Goal: Task Accomplishment & Management: Use online tool/utility

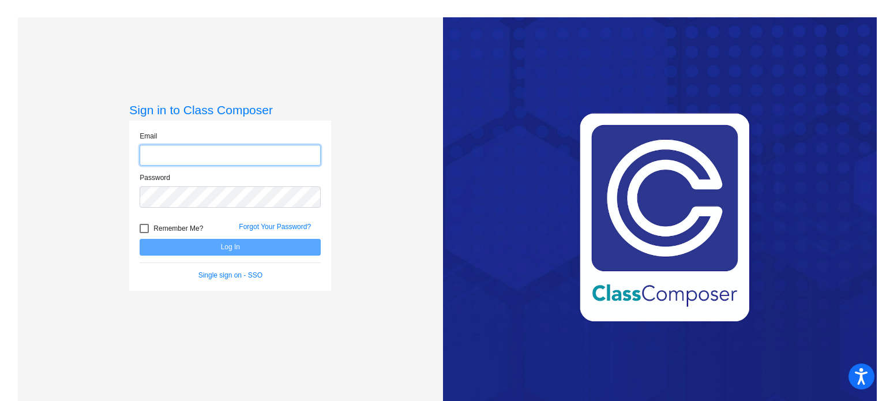
type input "[EMAIL_ADDRESS][DOMAIN_NAME]"
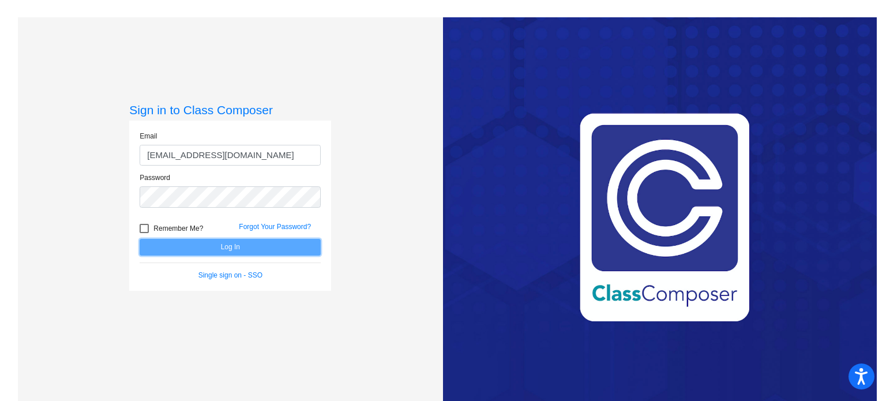
click at [198, 247] on button "Log In" at bounding box center [230, 247] width 181 height 17
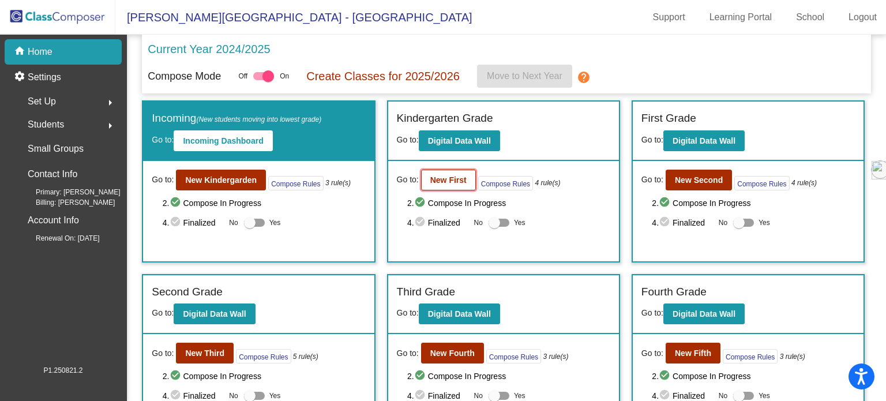
click at [443, 181] on b "New First" at bounding box center [448, 179] width 36 height 9
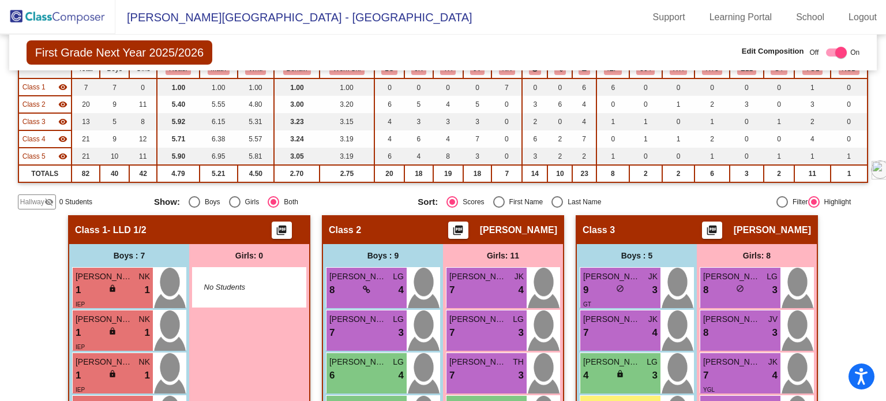
scroll to position [58, 0]
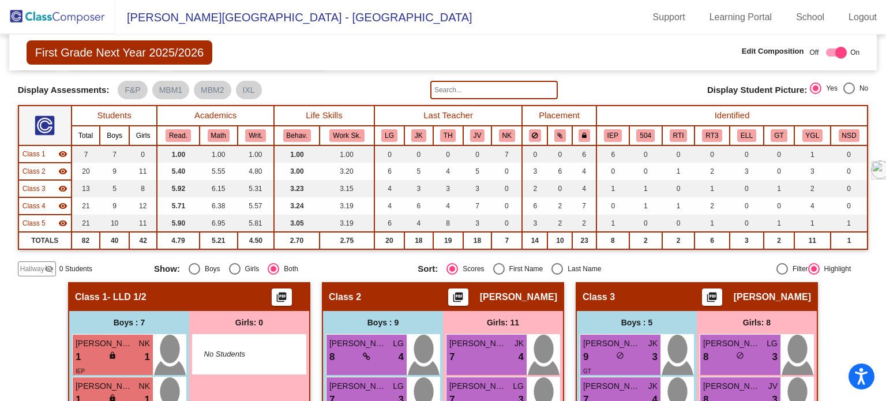
click at [513, 88] on input "text" at bounding box center [493, 90] width 127 height 18
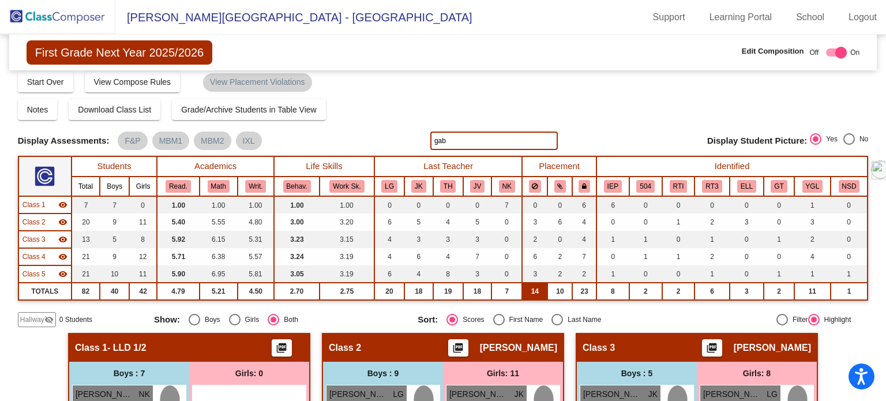
scroll to position [0, 0]
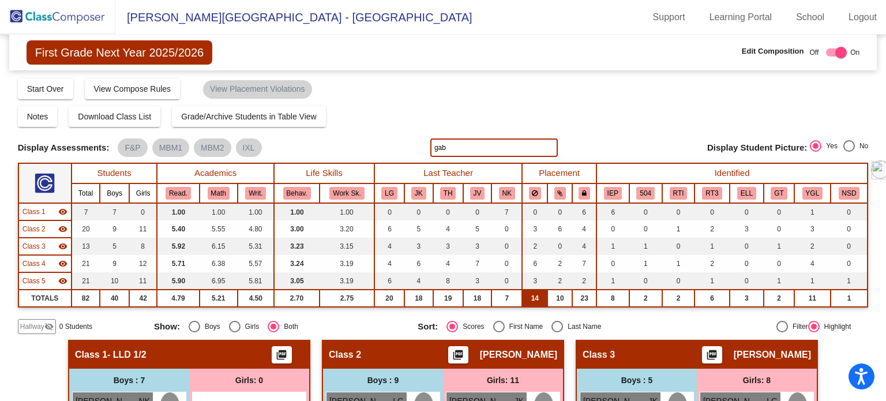
type input "gab"
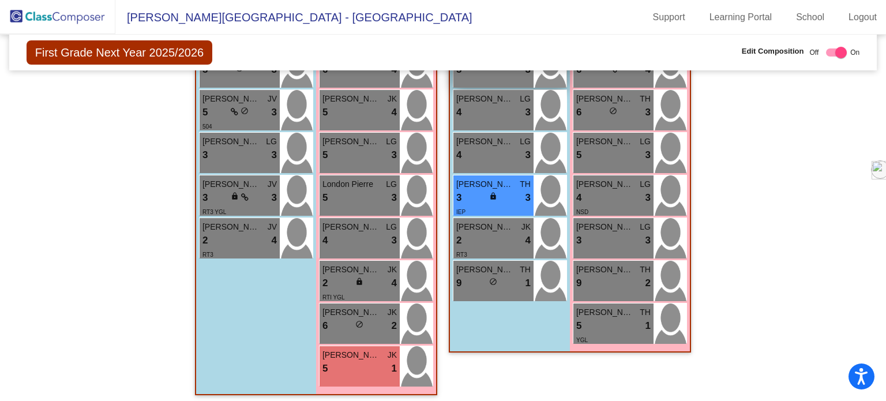
scroll to position [1059, 0]
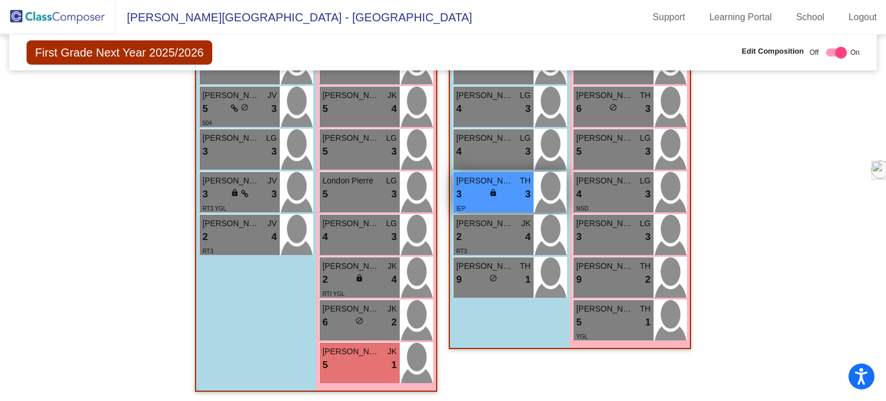
click at [490, 188] on div "lock do_not_disturb_alt" at bounding box center [493, 194] width 8 height 12
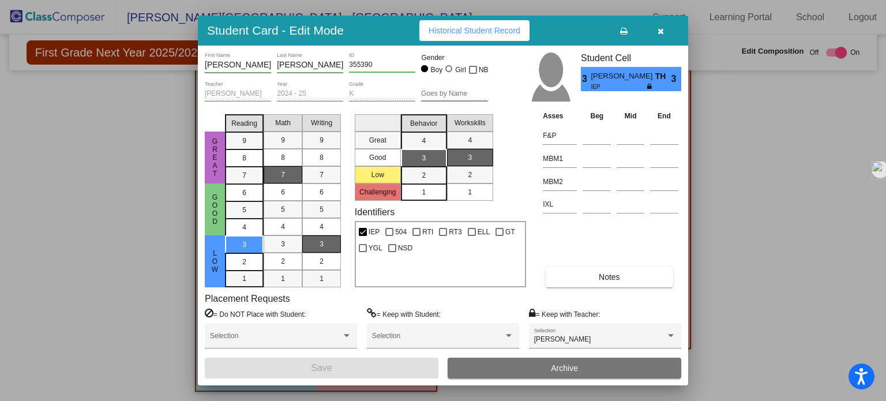
click at [656, 33] on button "button" at bounding box center [660, 30] width 37 height 21
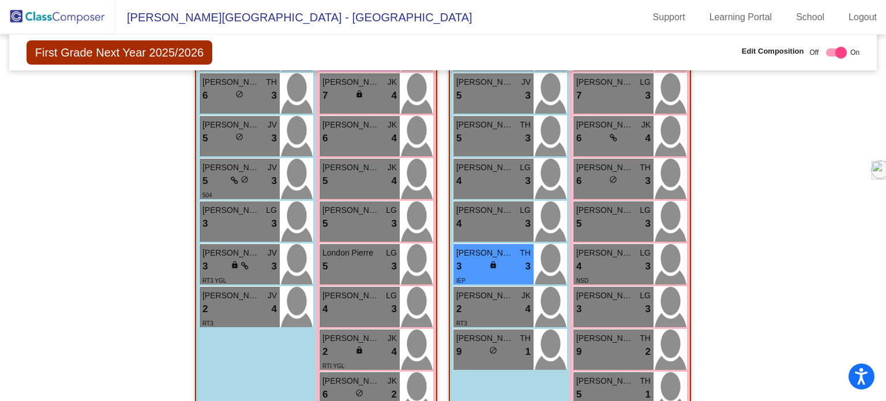
scroll to position [1001, 0]
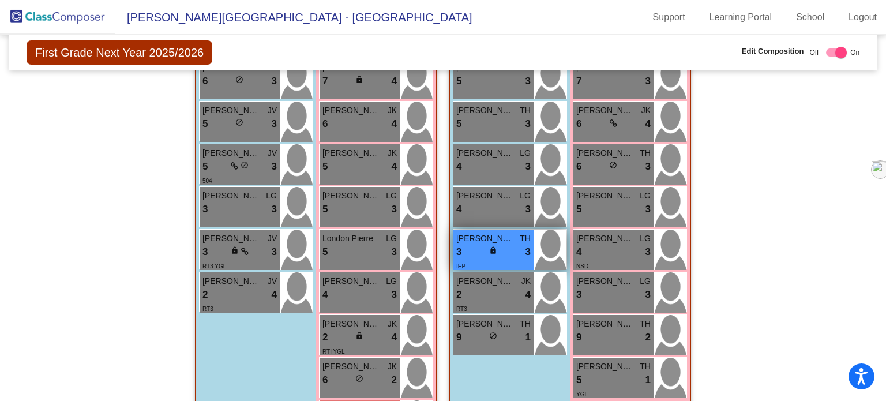
click at [504, 239] on span "[PERSON_NAME]" at bounding box center [485, 238] width 58 height 12
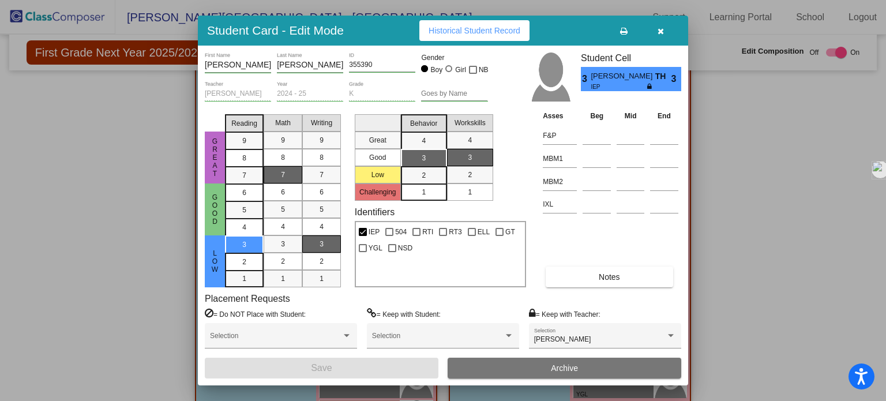
click at [761, 134] on div at bounding box center [443, 200] width 886 height 401
